Goal: Find specific page/section: Find specific page/section

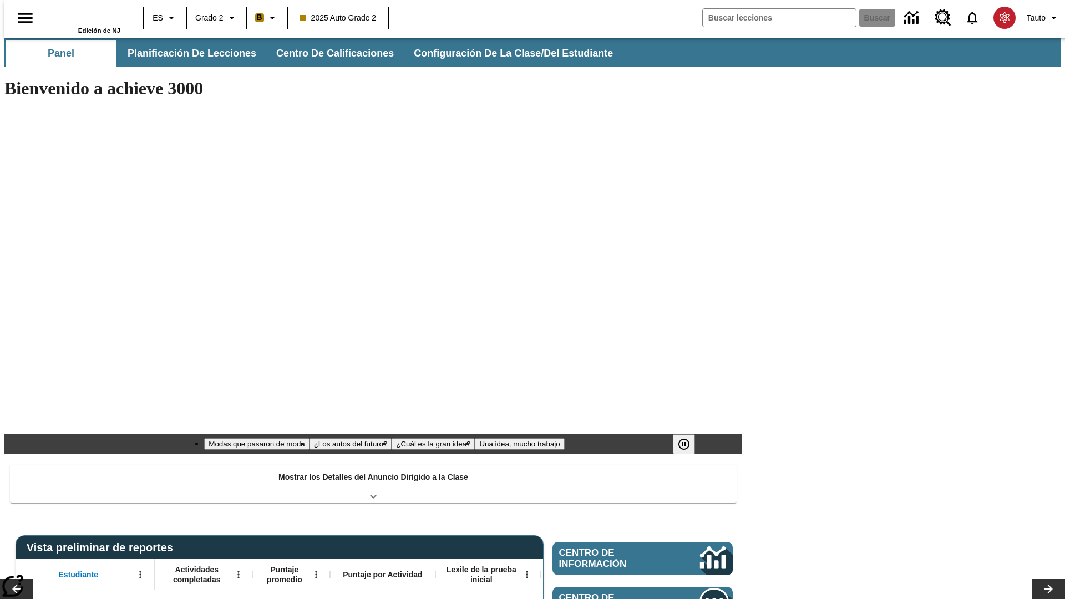
type input "-1"
click at [186, 53] on span "Planificación de lecciones" at bounding box center [192, 53] width 129 height 13
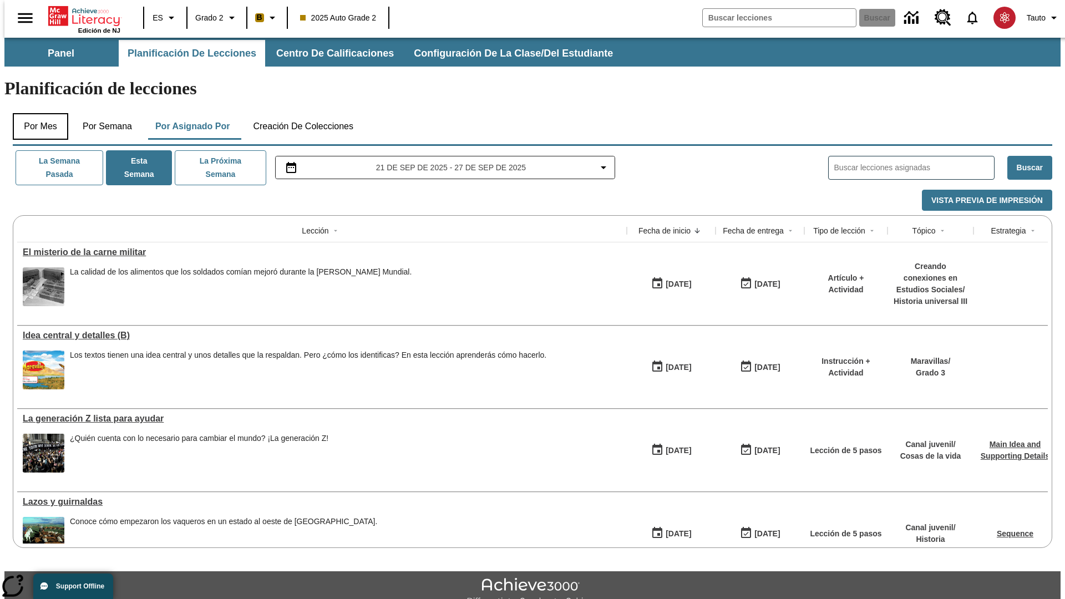
click at [36, 113] on button "Por mes" at bounding box center [40, 126] width 55 height 27
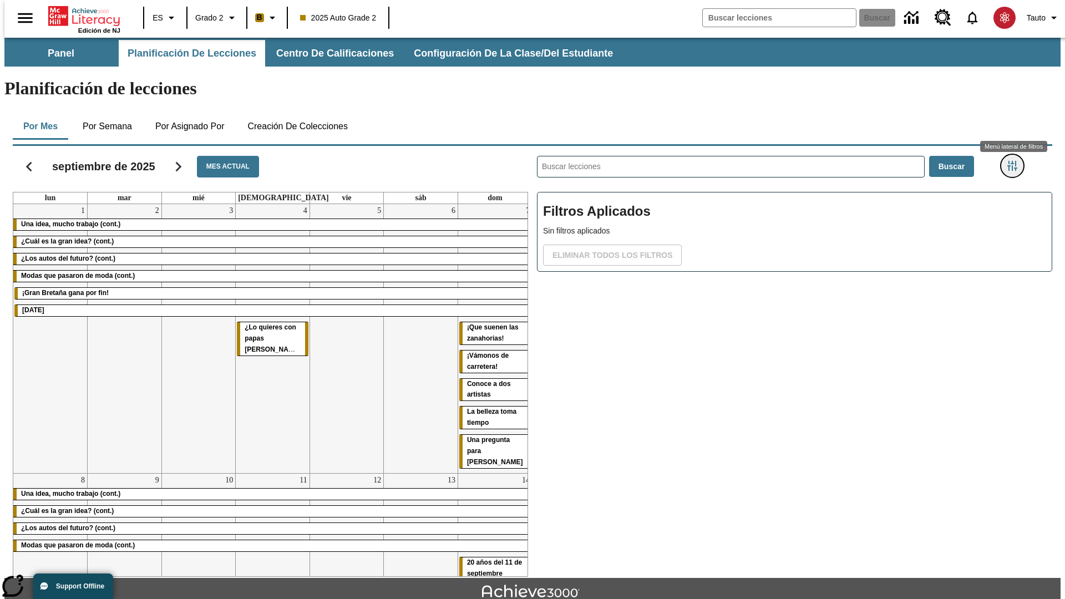
click at [1016, 161] on icon "Menú lateral de filtros" at bounding box center [1012, 166] width 10 height 10
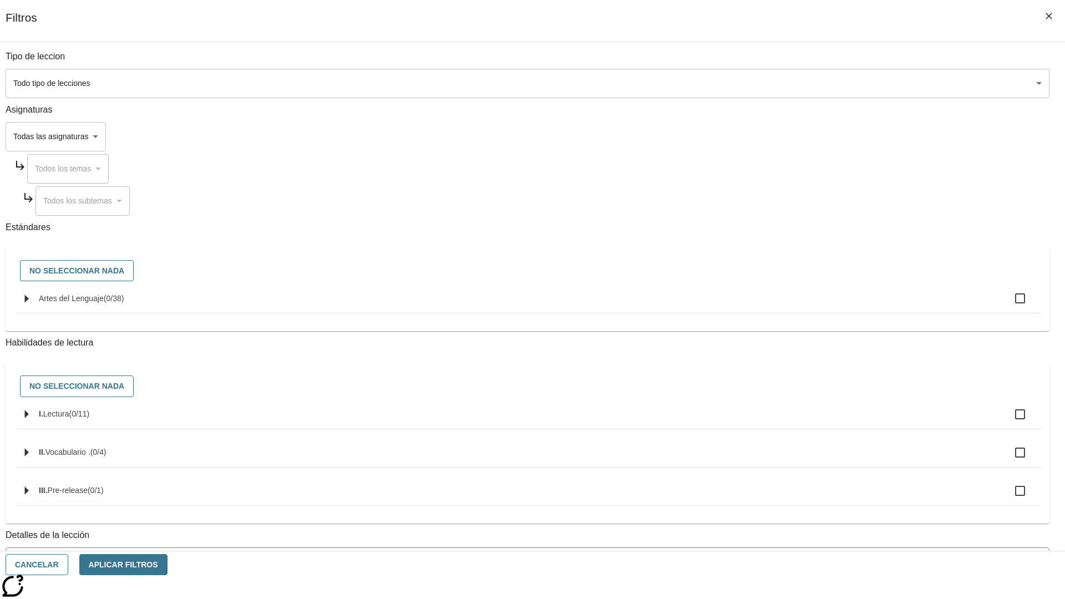
click at [799, 83] on body "[MEDICAL_DATA] al contenido principal Edición de NJ ES Grado 2 B 2025 Auto Grad…" at bounding box center [532, 344] width 1056 height 612
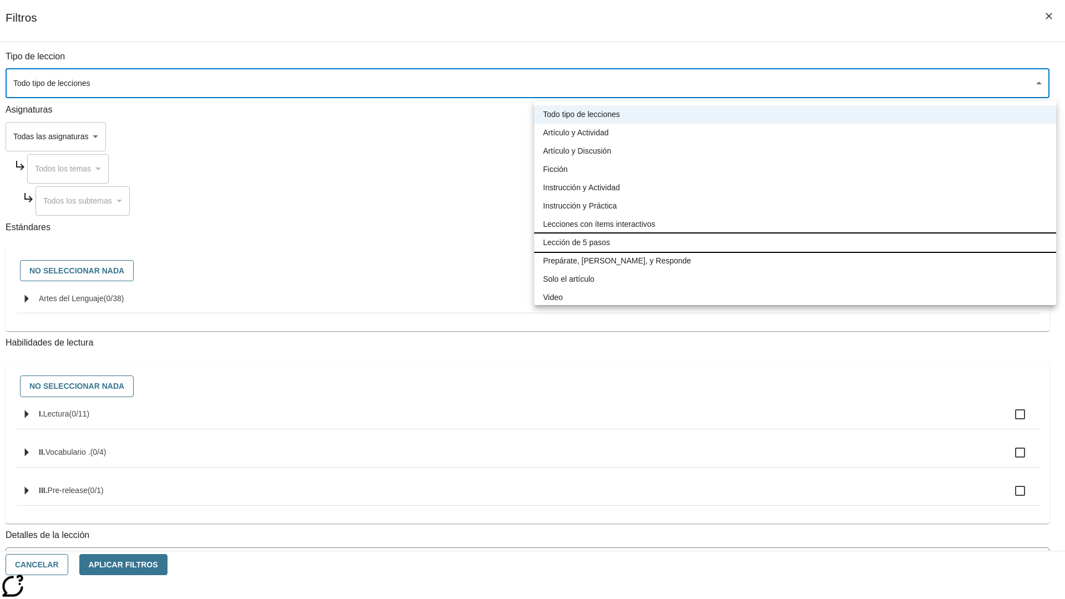
click at [795, 242] on li "Lección de 5 pasos" at bounding box center [795, 243] width 522 height 18
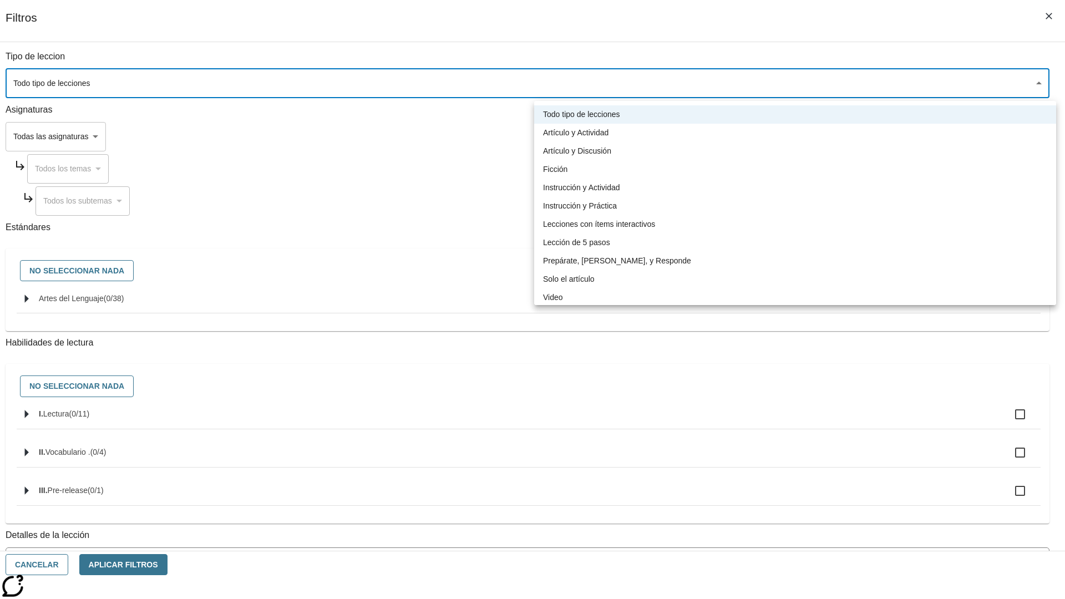
type input "1"
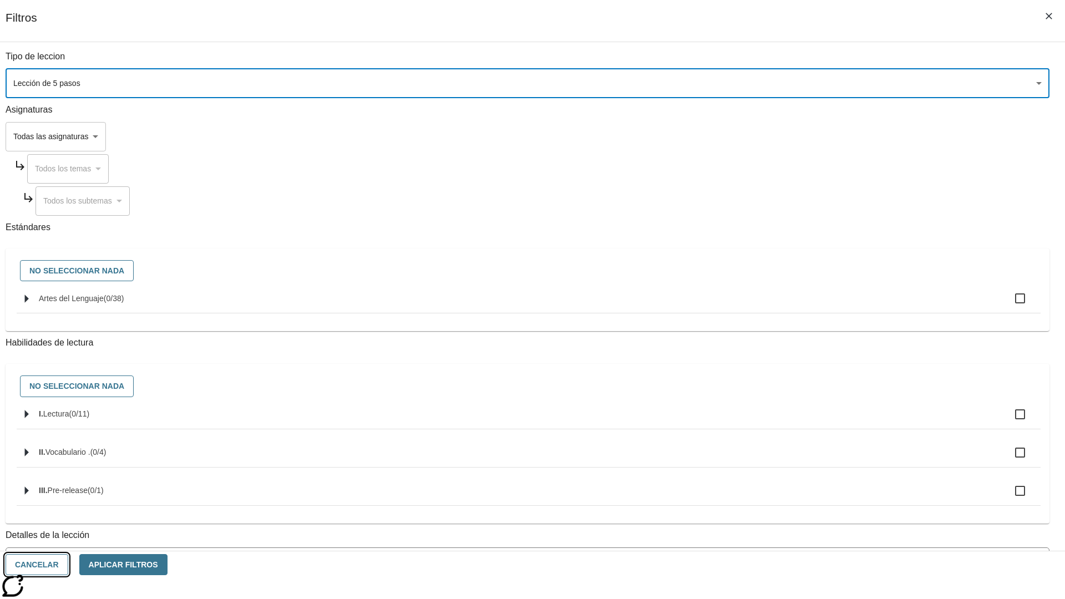
click at [68, 565] on button "Cancelar" at bounding box center [37, 565] width 63 height 22
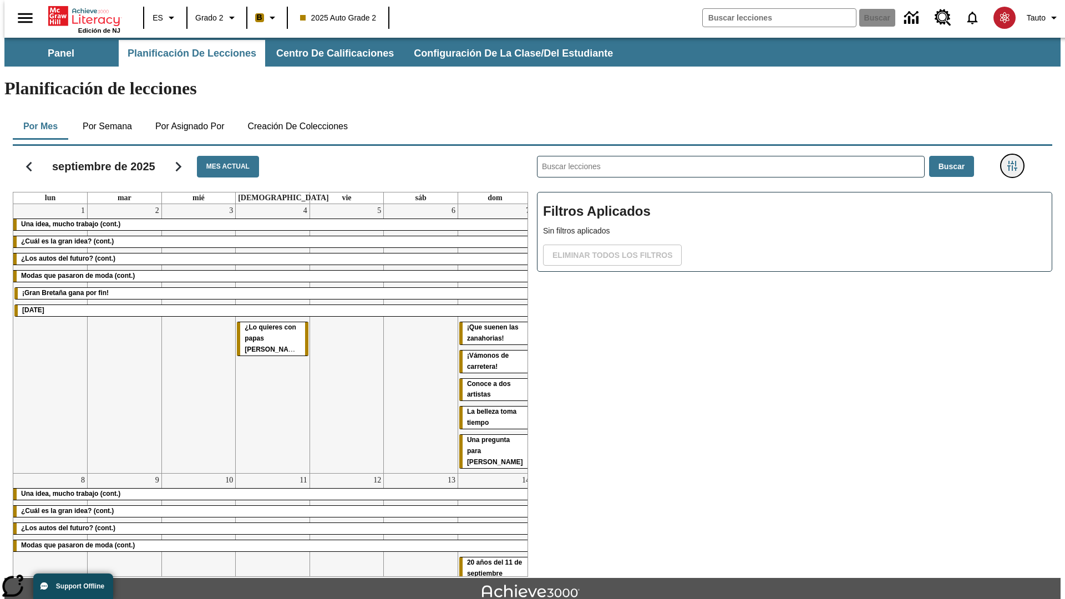
click at [1016, 161] on icon "Menú lateral de filtros" at bounding box center [1012, 166] width 10 height 10
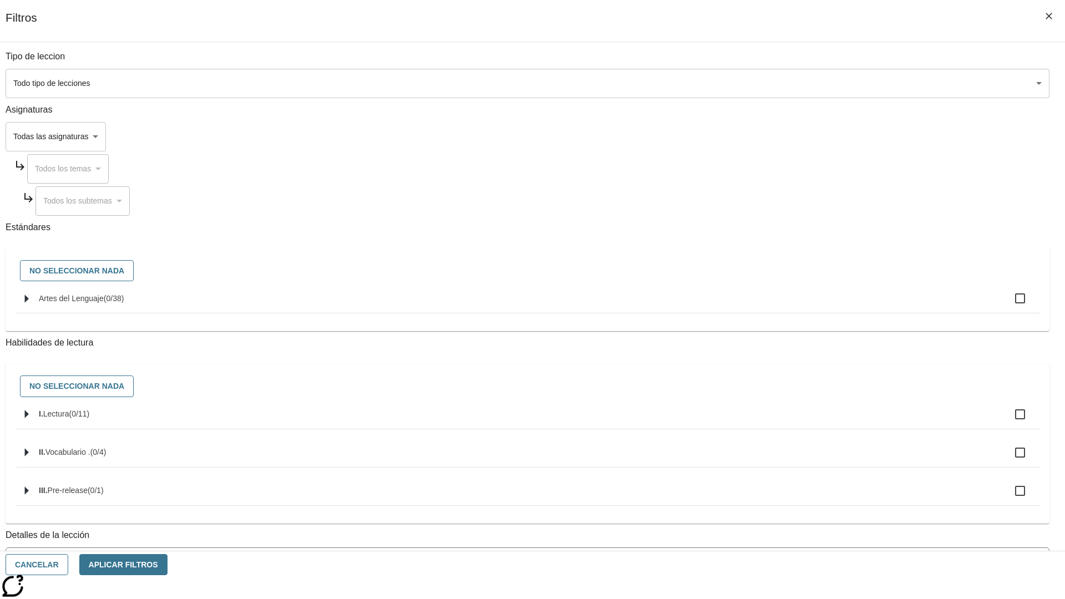
click at [799, 83] on body "[MEDICAL_DATA] al contenido principal Edición de NJ ES Grado 2 B 2025 Auto Grad…" at bounding box center [532, 344] width 1056 height 612
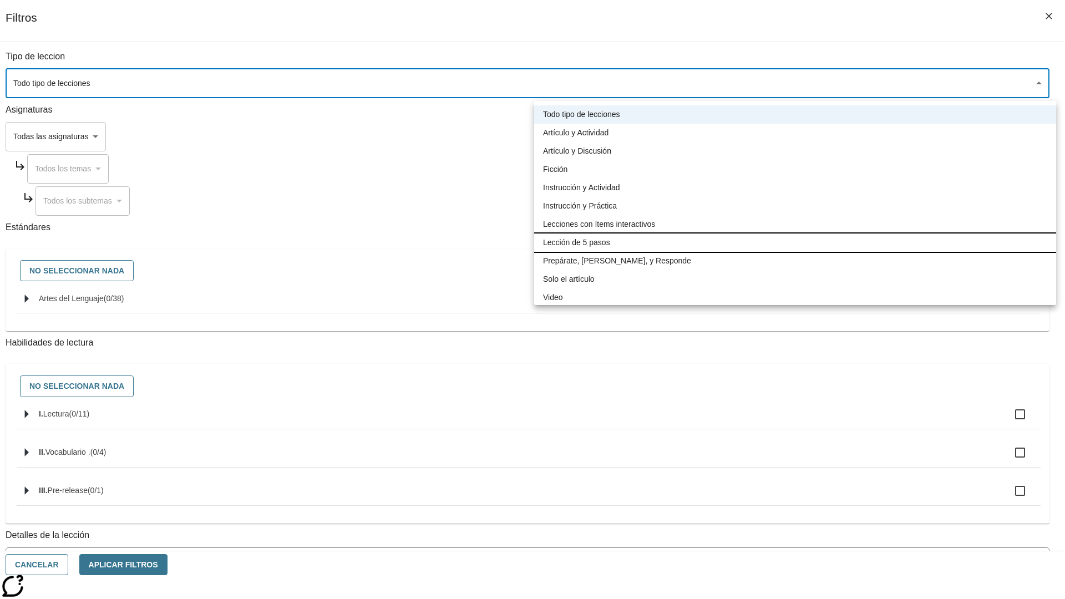
click at [795, 242] on li "Lección de 5 pasos" at bounding box center [795, 243] width 522 height 18
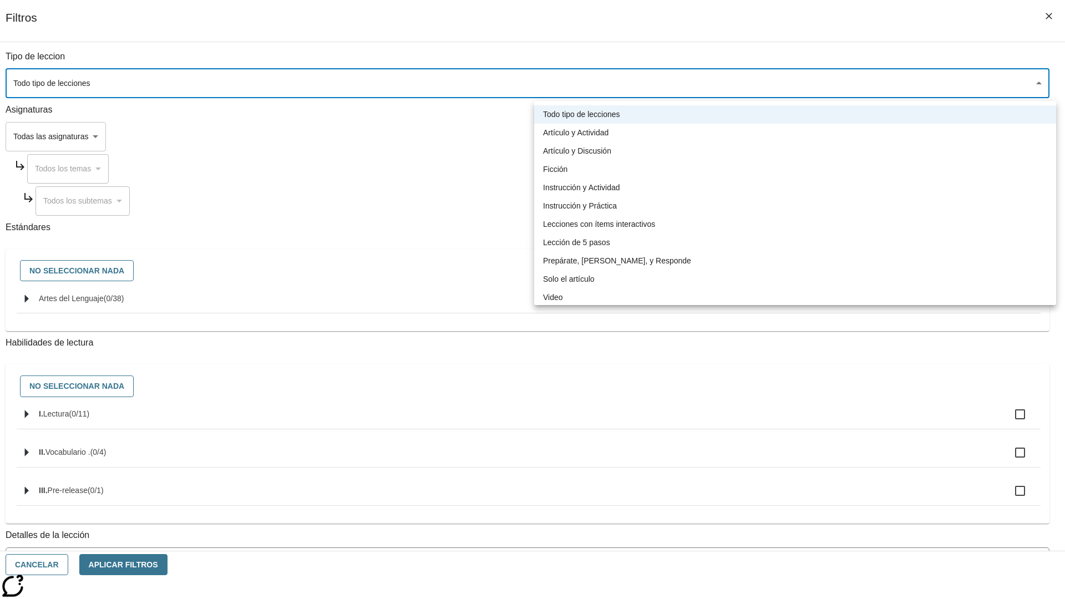
type input "1"
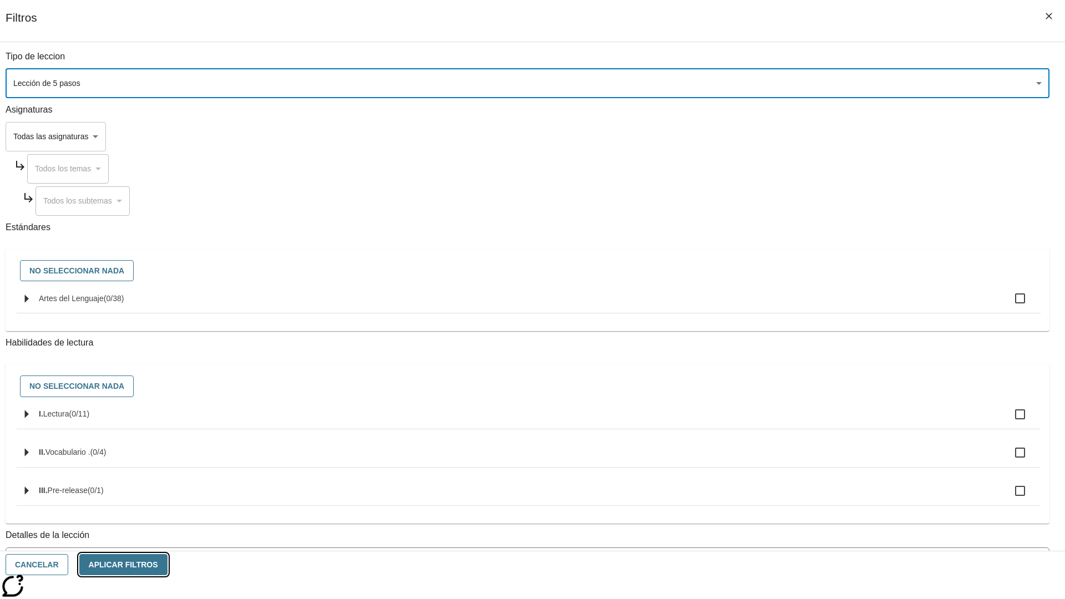
click at [168, 565] on button "Aplicar Filtros" at bounding box center [123, 565] width 88 height 22
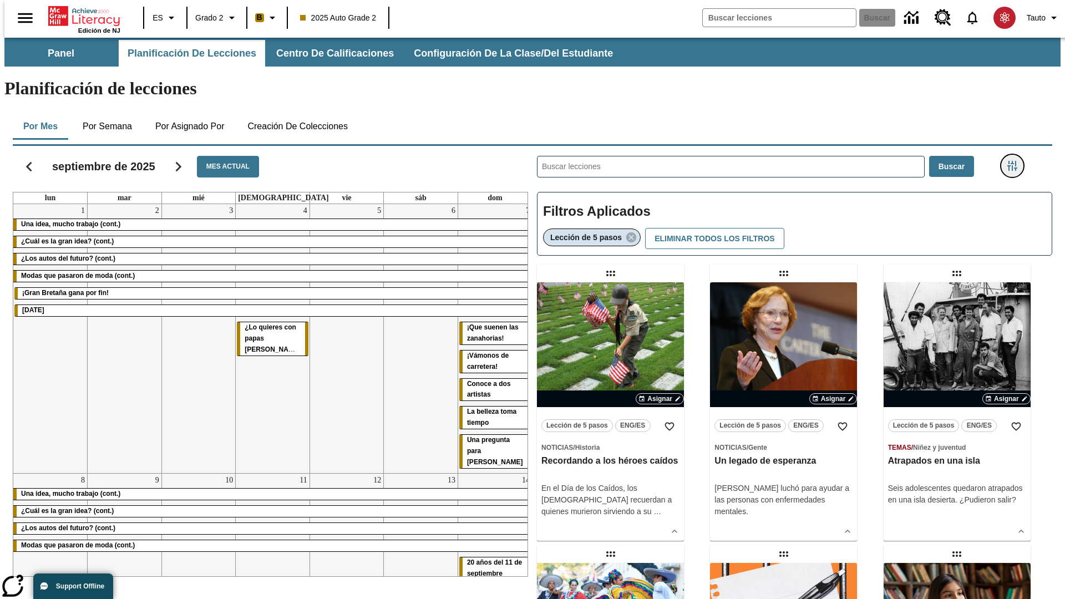
click at [1016, 161] on icon "Menú lateral de filtros" at bounding box center [1012, 166] width 10 height 10
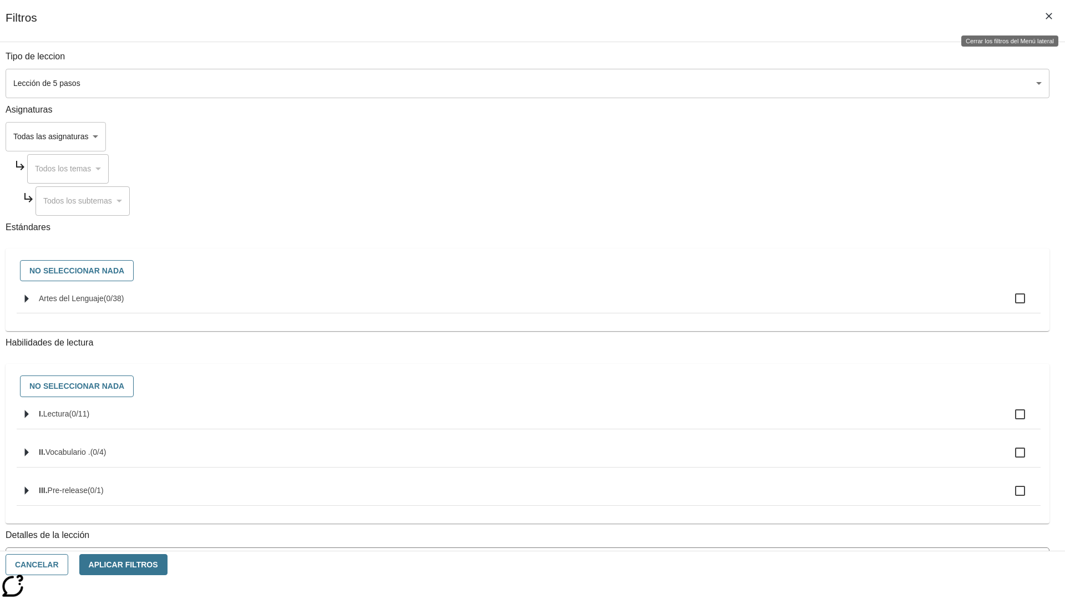
click at [1049, 16] on icon "Cerrar los filtros del Menú lateral" at bounding box center [1049, 16] width 7 height 7
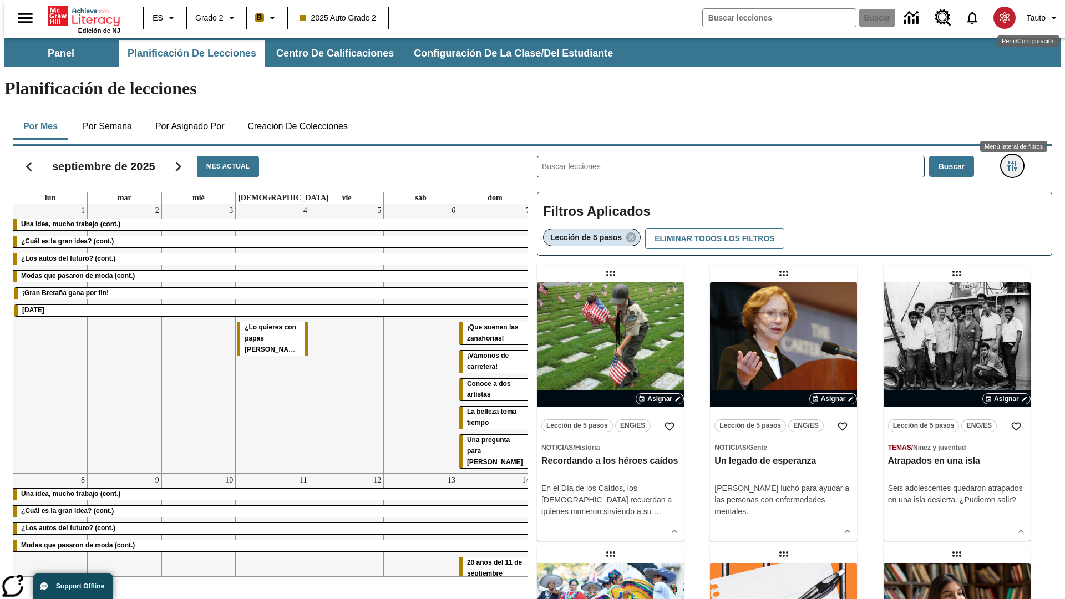
click at [1016, 161] on icon "Menú lateral de filtros" at bounding box center [1012, 166] width 10 height 10
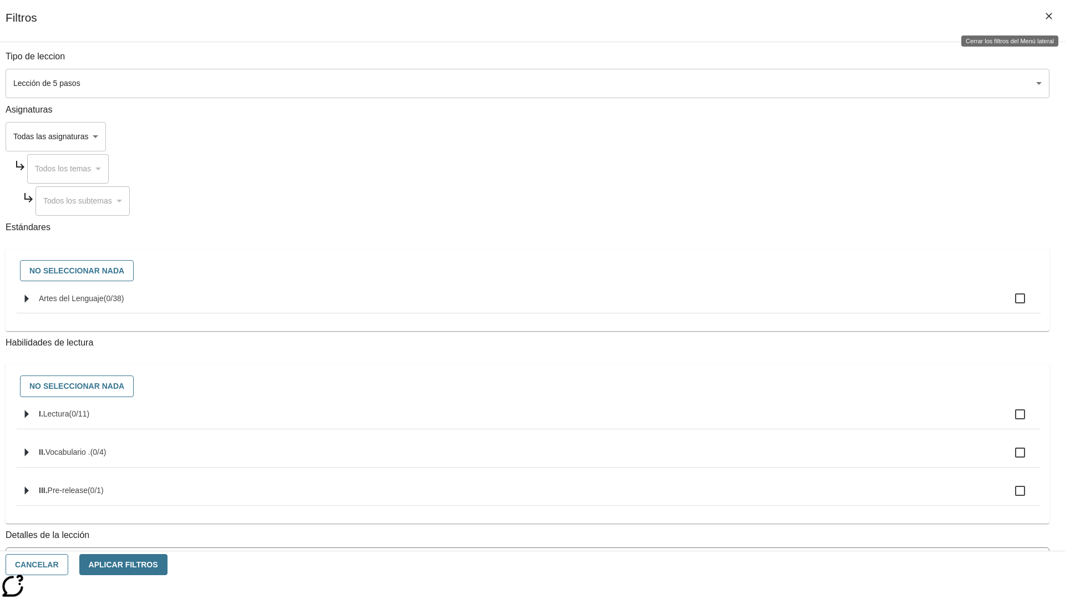
click at [1049, 16] on icon "Cerrar los filtros del Menú lateral" at bounding box center [1049, 16] width 7 height 7
click at [1016, 161] on icon "Menú lateral de filtros" at bounding box center [1012, 166] width 10 height 10
click at [68, 565] on button "Cancelar" at bounding box center [37, 565] width 63 height 22
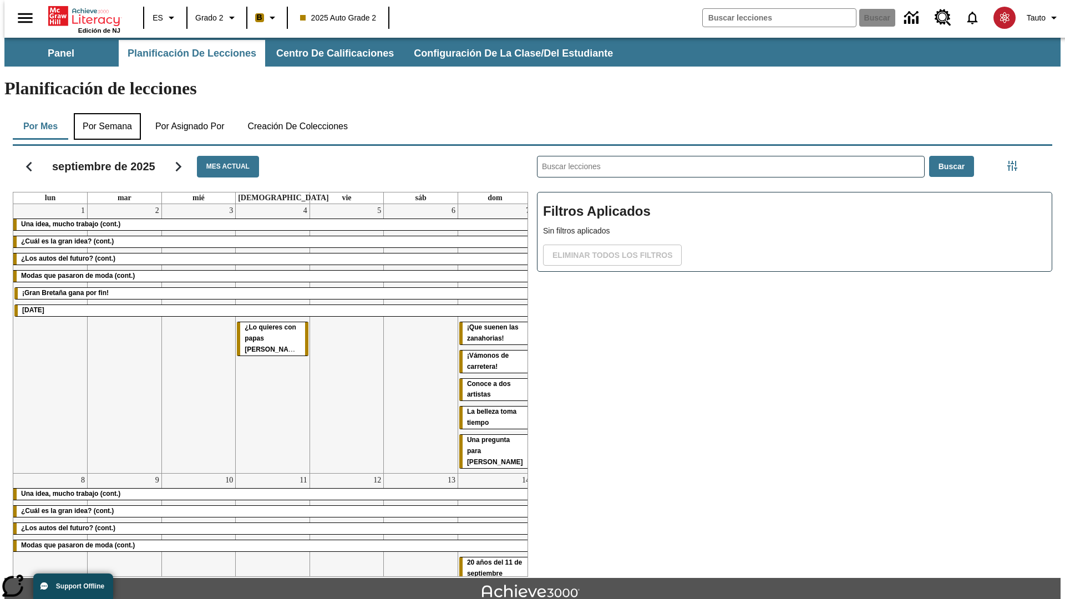
click at [104, 113] on button "Por semana" at bounding box center [107, 126] width 67 height 27
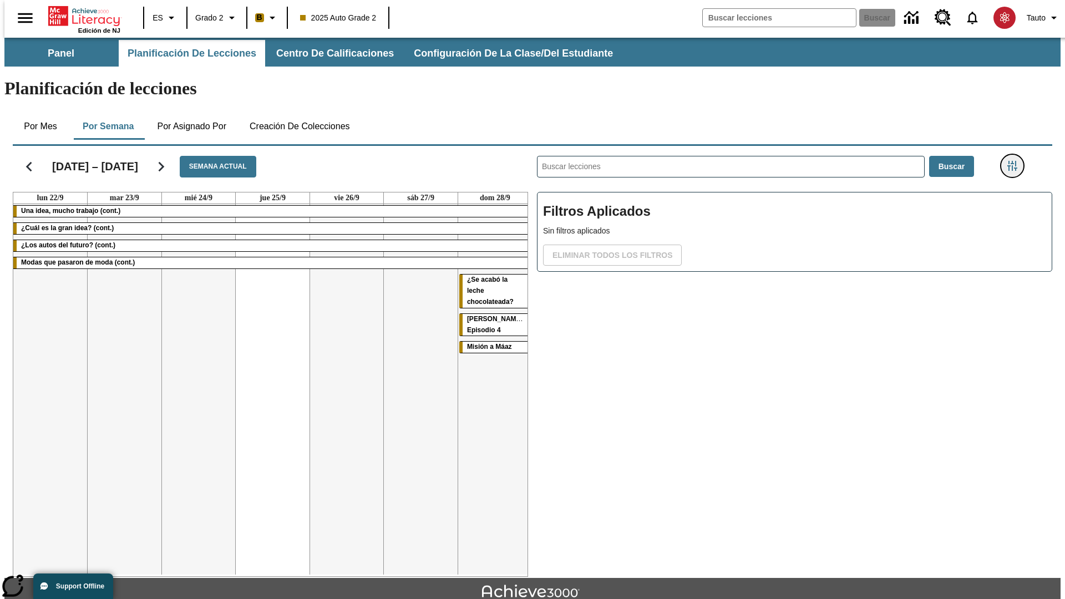
click at [1016, 161] on icon "Menú lateral de filtros" at bounding box center [1012, 166] width 10 height 10
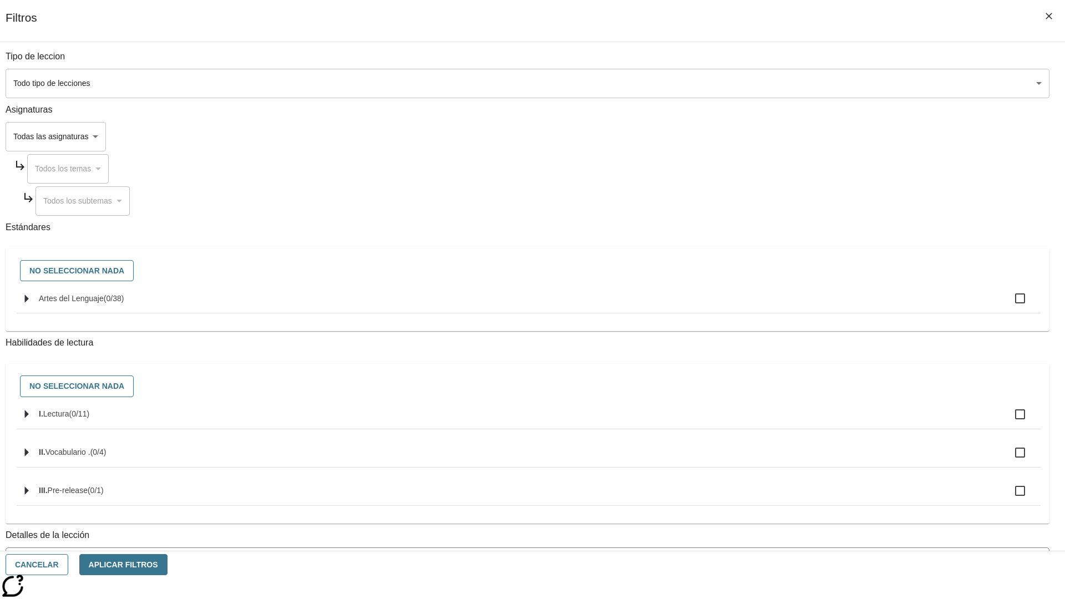
click at [799, 83] on body "[MEDICAL_DATA] al contenido principal Edición de NJ ES Grado 2 B 2025 Auto Grad…" at bounding box center [532, 344] width 1056 height 612
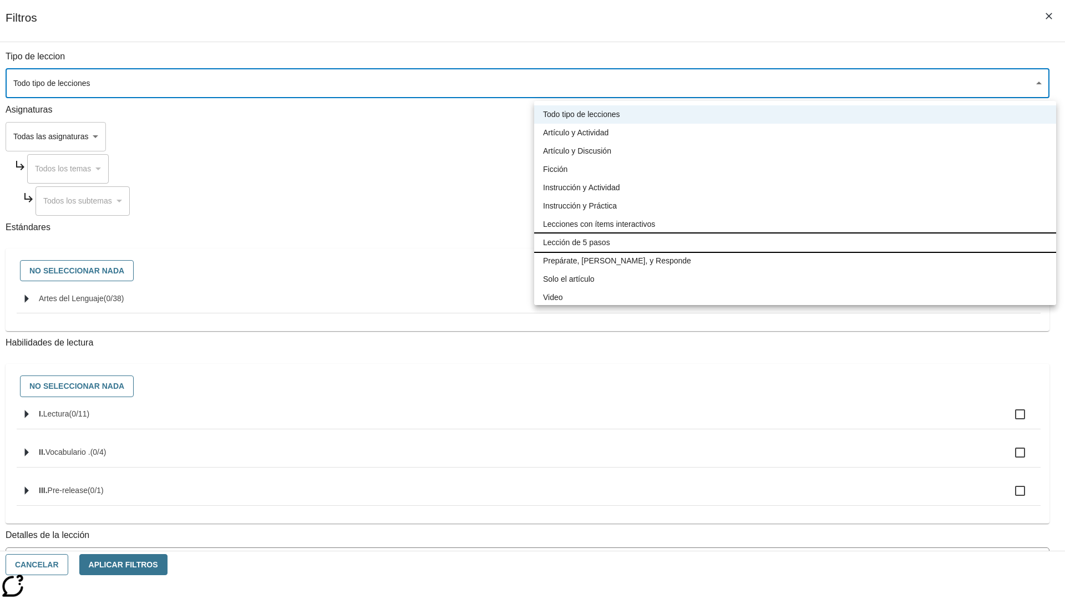
click at [795, 242] on li "Lección de 5 pasos" at bounding box center [795, 243] width 522 height 18
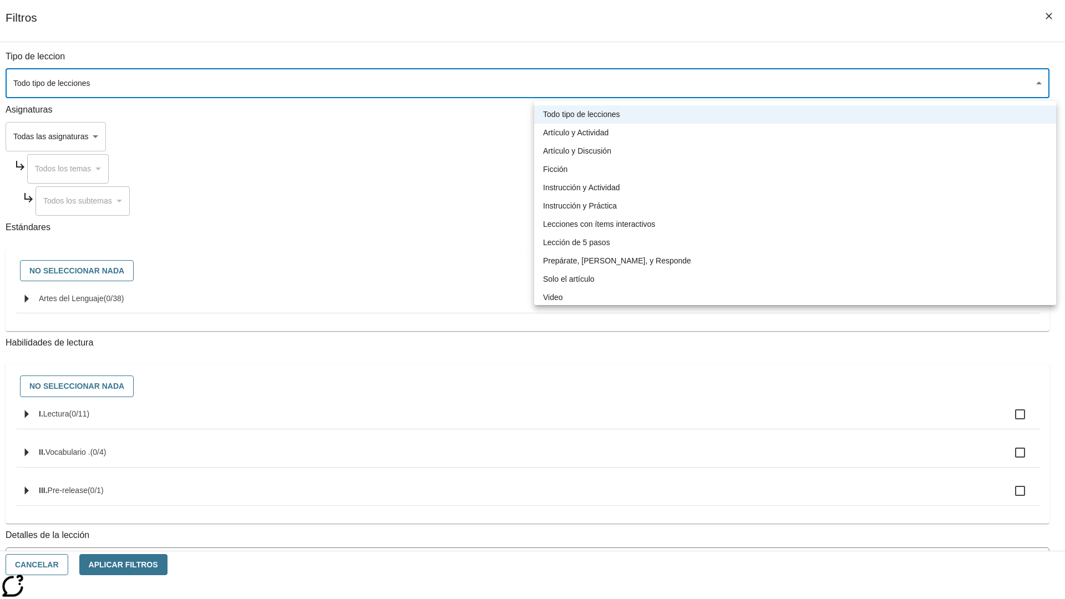
type input "1"
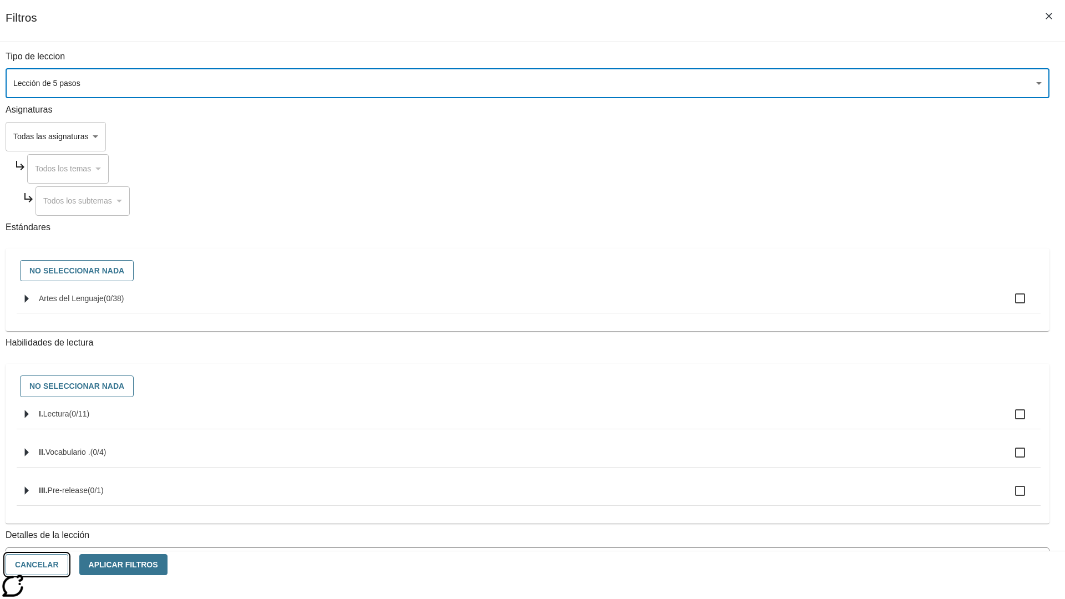
click at [68, 565] on button "Cancelar" at bounding box center [37, 565] width 63 height 22
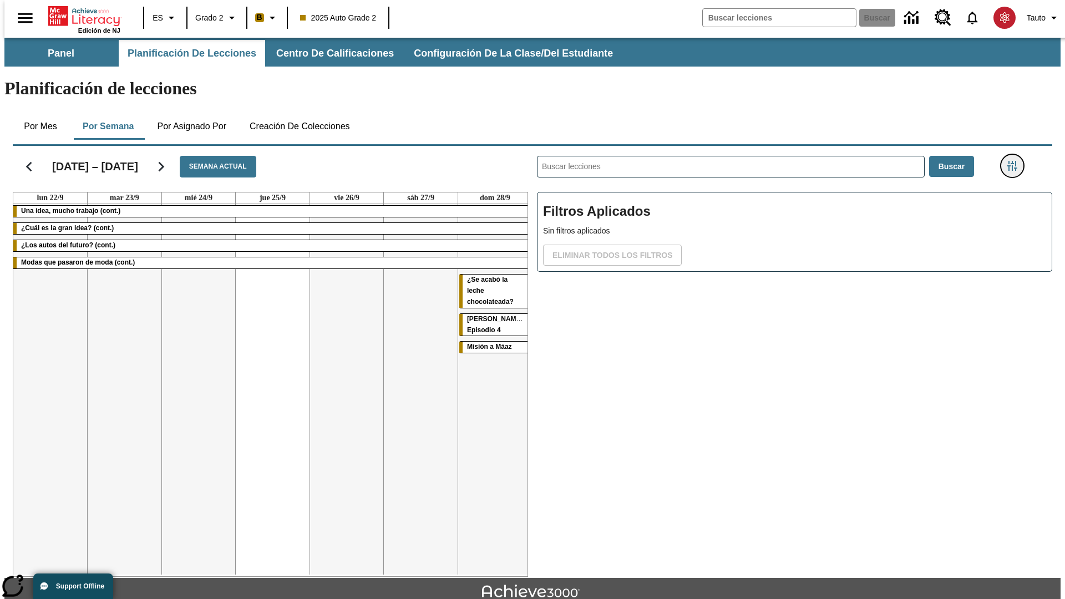
click at [1016, 161] on icon "Menú lateral de filtros" at bounding box center [1012, 166] width 10 height 10
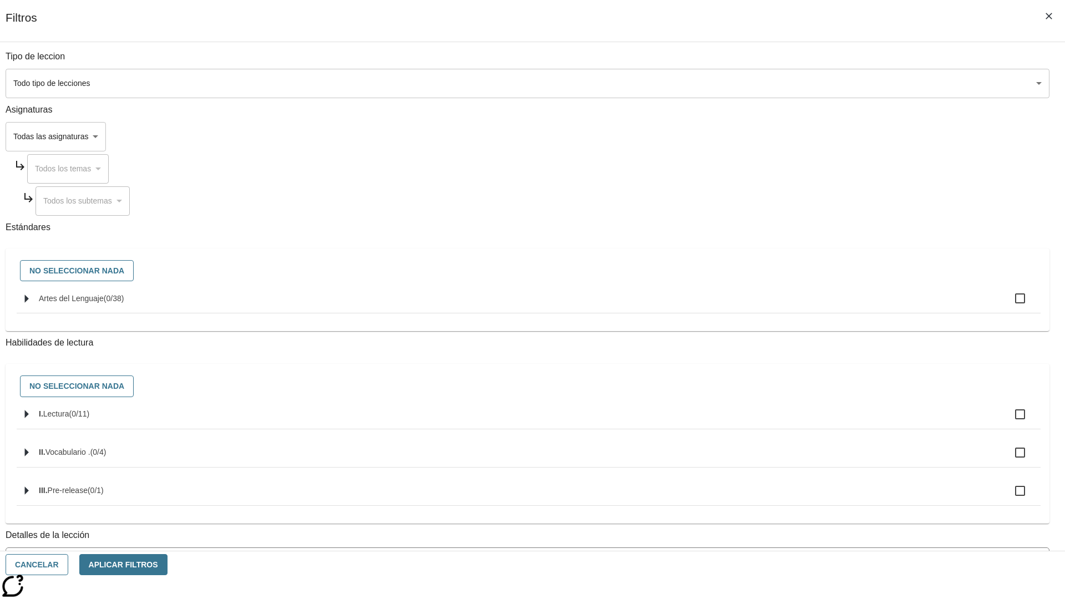
click at [799, 83] on body "[MEDICAL_DATA] al contenido principal Edición de NJ ES Grado 2 B 2025 Auto Grad…" at bounding box center [532, 344] width 1056 height 612
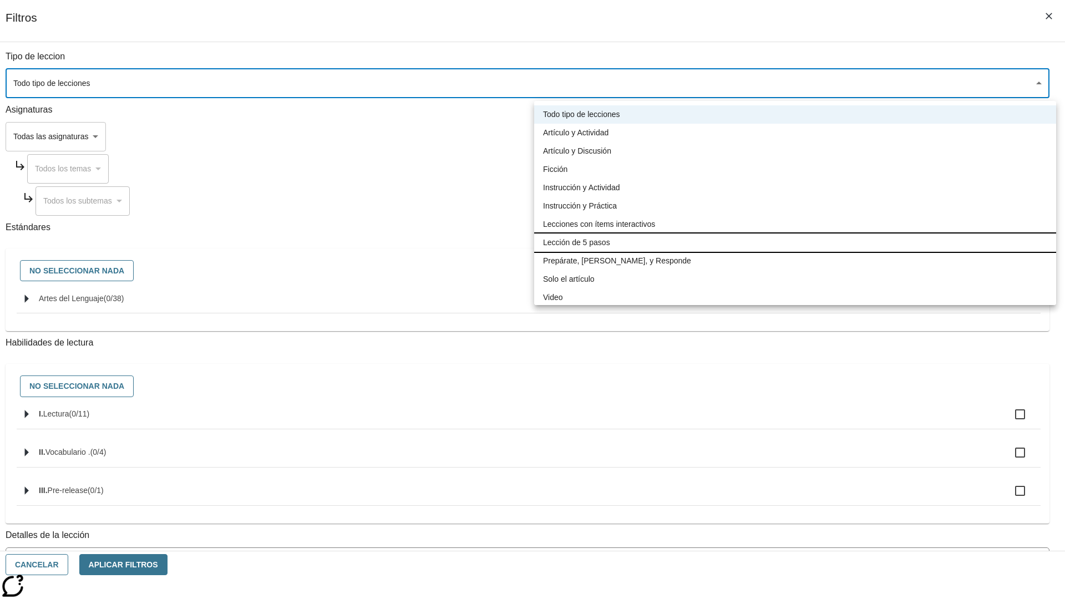
click at [795, 242] on li "Lección de 5 pasos" at bounding box center [795, 243] width 522 height 18
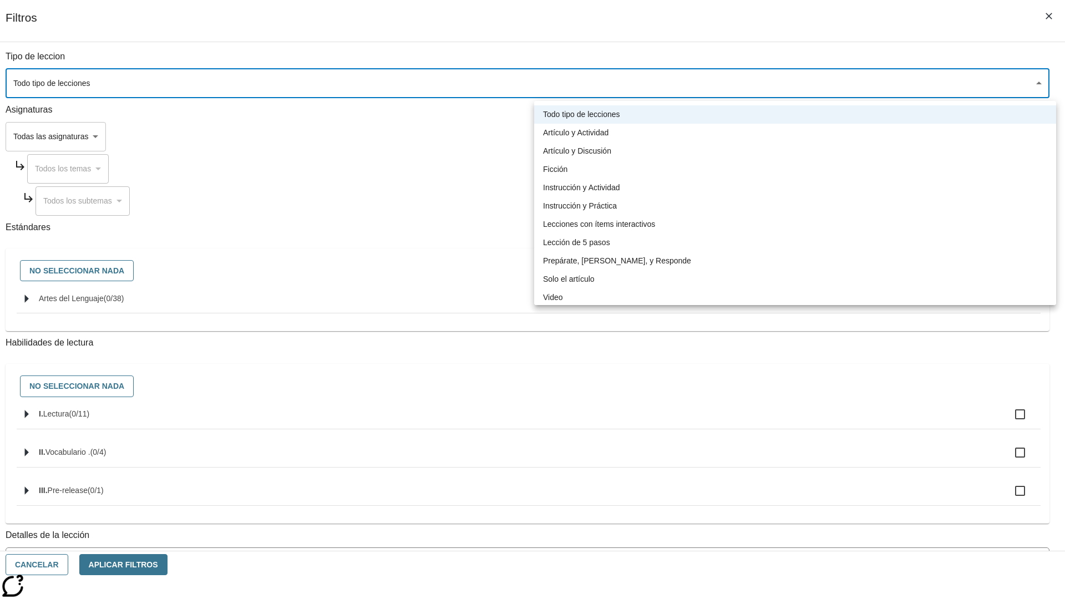
type input "1"
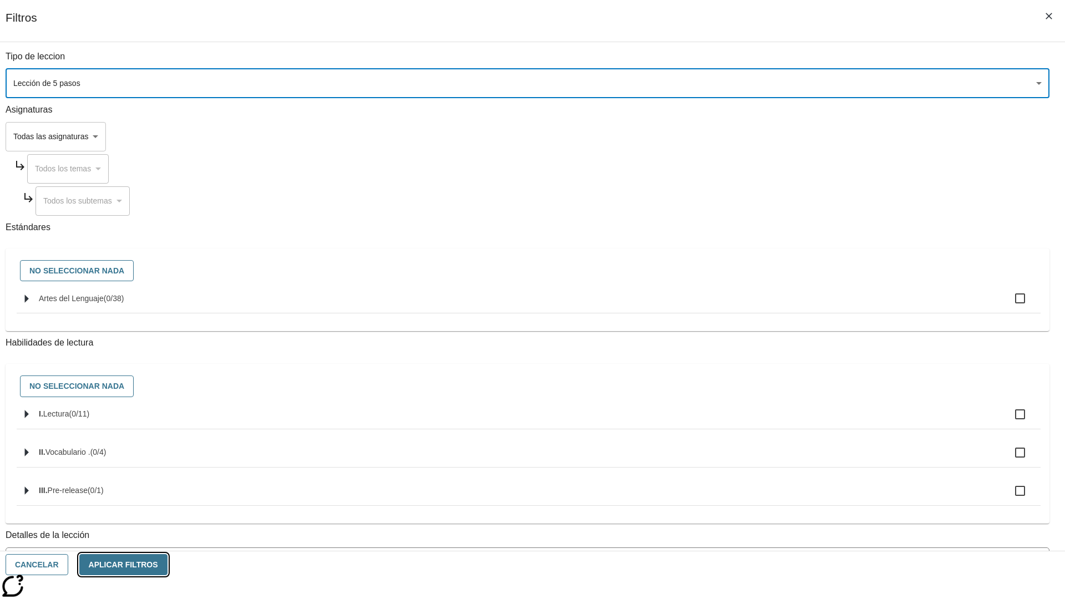
click at [168, 565] on button "Aplicar Filtros" at bounding box center [123, 565] width 88 height 22
